Goal: Information Seeking & Learning: Learn about a topic

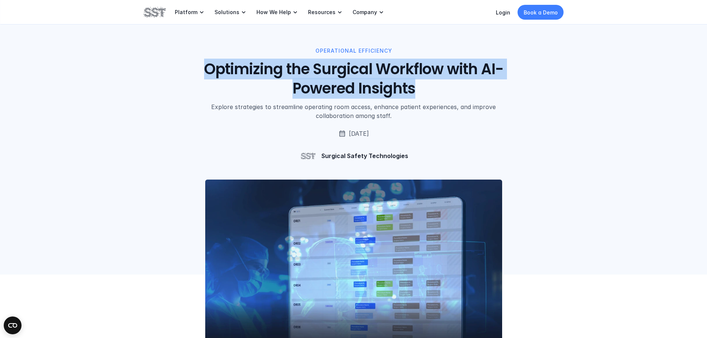
drag, startPoint x: 204, startPoint y: 69, endPoint x: 425, endPoint y: 95, distance: 223.0
click at [425, 95] on h1 "Optimizing the Surgical Workflow with AI-Powered Insights" at bounding box center [353, 78] width 336 height 39
copy h1 "Optimizing the Surgical Workflow with AI-Powered Insights"
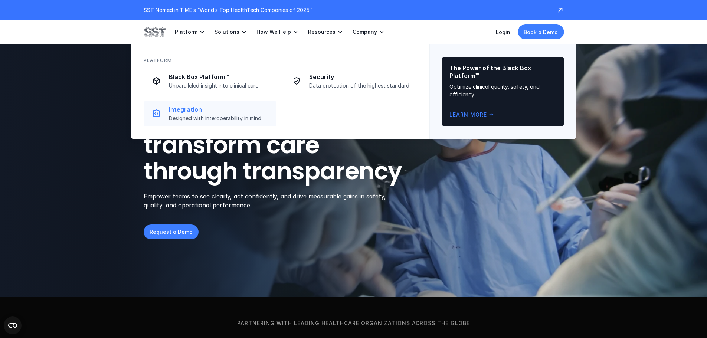
click at [213, 116] on p "Designed with interoperability in mind" at bounding box center [220, 118] width 103 height 7
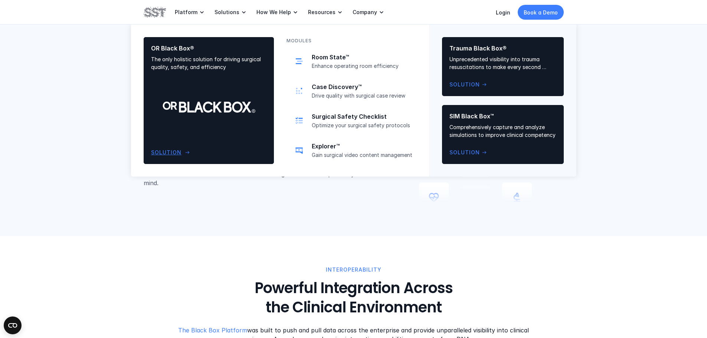
click at [218, 108] on div "OR Black Box® The only holistic solution for driving surgical quality, safety, …" at bounding box center [208, 101] width 115 height 112
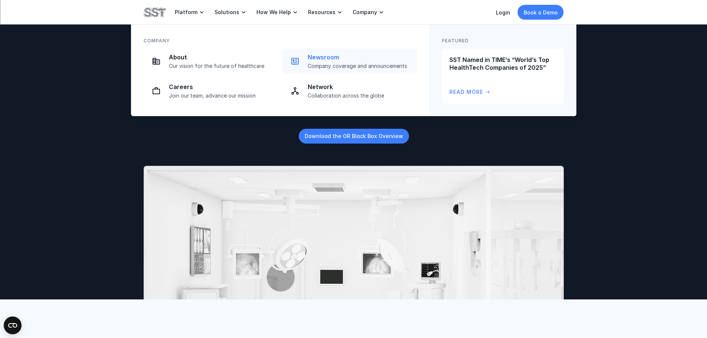
click at [336, 65] on p "Company coverage and announcements" at bounding box center [359, 66] width 105 height 7
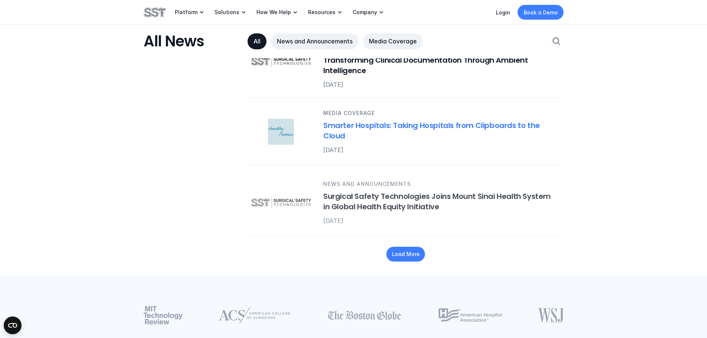
scroll to position [931, 0]
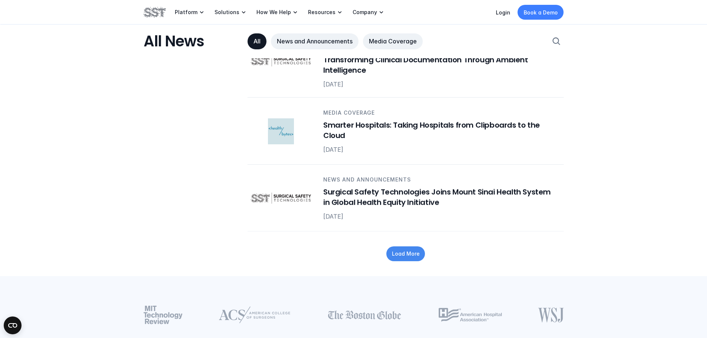
click at [414, 250] on p "Load More" at bounding box center [405, 254] width 28 height 8
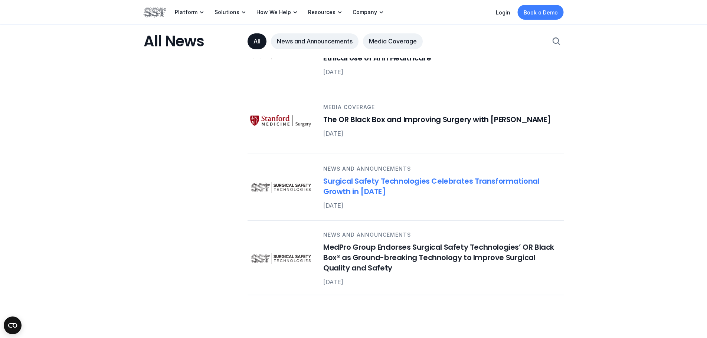
scroll to position [1142, 0]
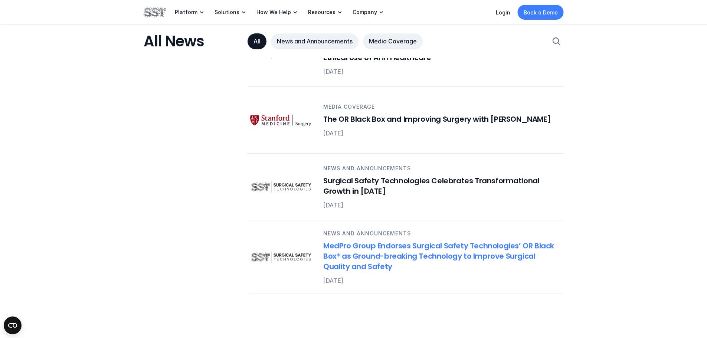
click at [414, 247] on h6 "MedPro Group Endorses Surgical Safety Technologies’ OR Black Box® as Ground-bre…" at bounding box center [438, 255] width 231 height 31
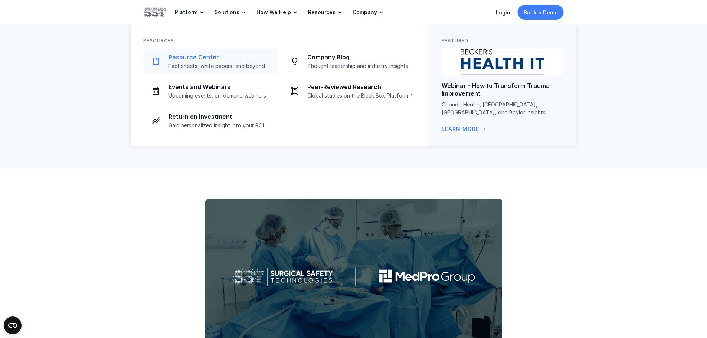
click at [215, 72] on link "Resource Center Fact sheets, white papers, and beyond" at bounding box center [210, 61] width 134 height 25
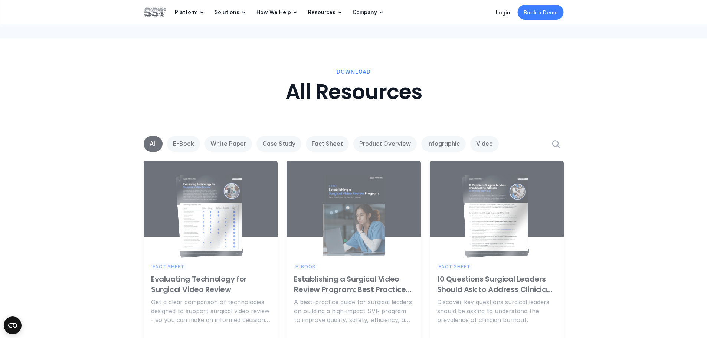
scroll to position [402, 0]
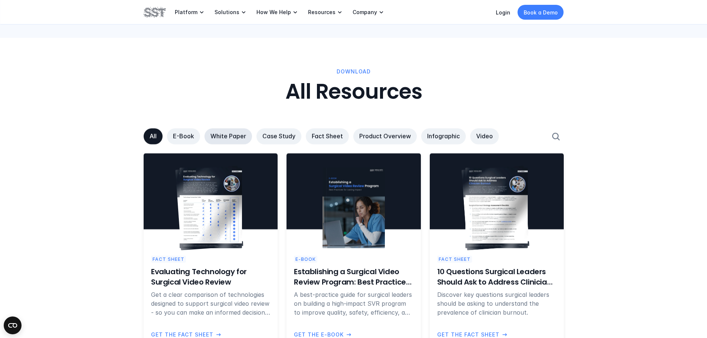
click at [217, 140] on p "White Paper" at bounding box center [228, 136] width 36 height 8
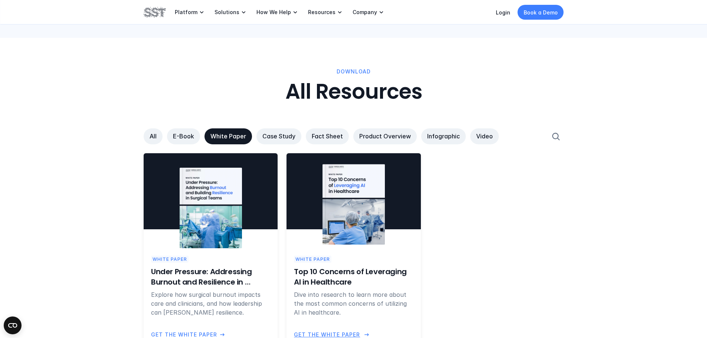
click at [376, 250] on div "White Paper Top 10 Concerns of Leveraging AI in Healthcare Dive into research t…" at bounding box center [353, 297] width 134 height 98
